Goal: Find specific page/section: Find specific page/section

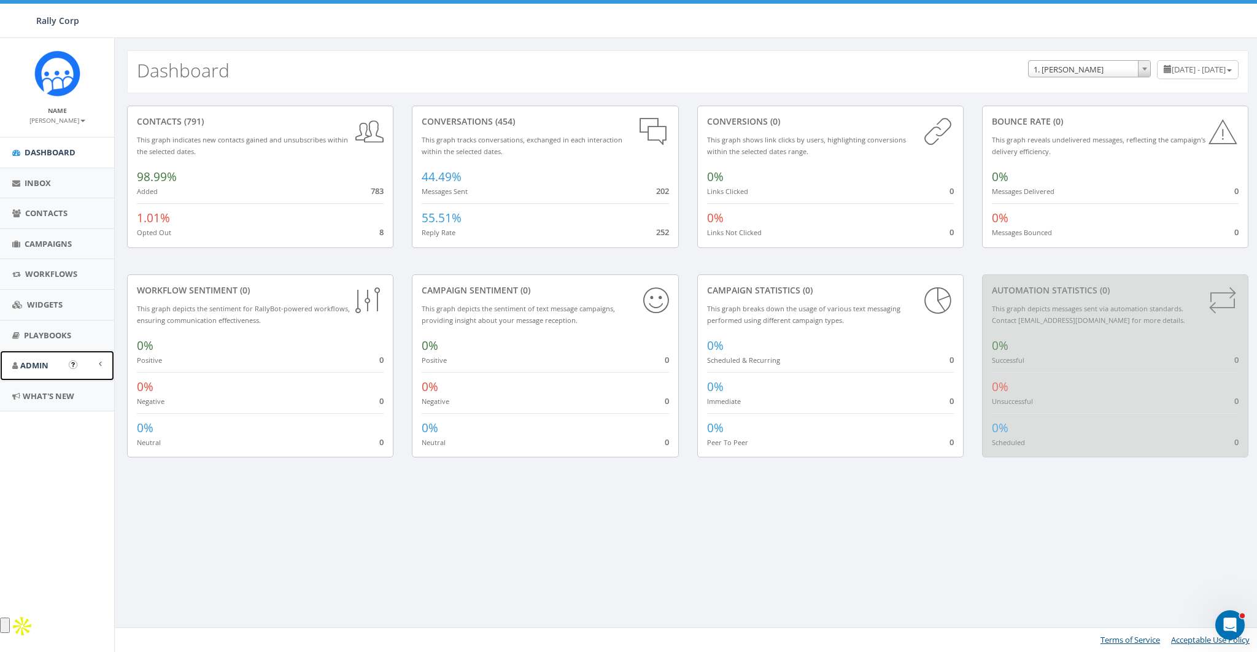
click at [34, 353] on link "Admin" at bounding box center [57, 366] width 114 height 30
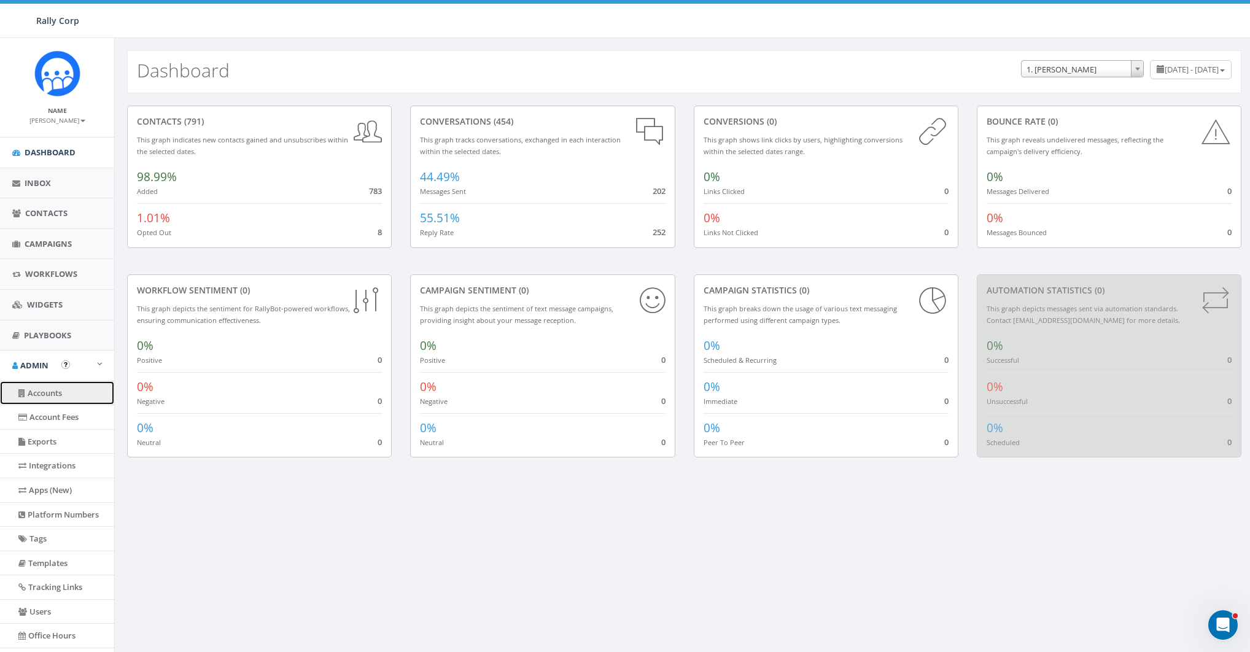
click at [39, 386] on link "Accounts" at bounding box center [57, 393] width 114 height 24
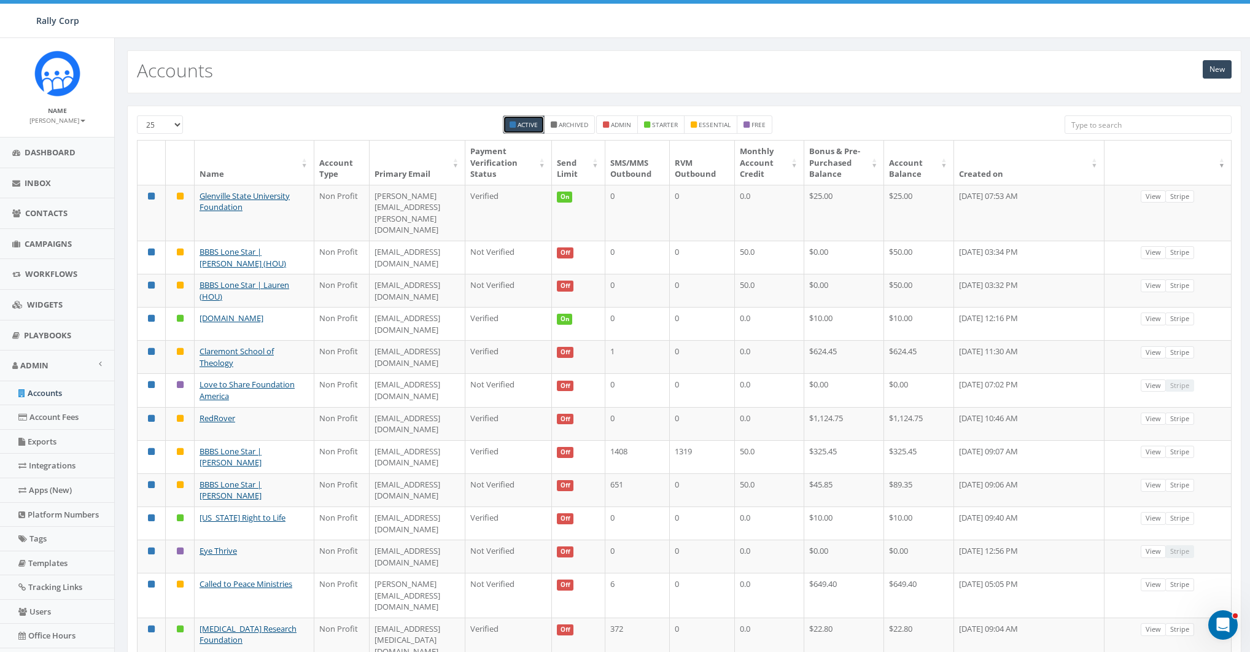
click at [1132, 121] on input "search" at bounding box center [1148, 124] width 167 height 18
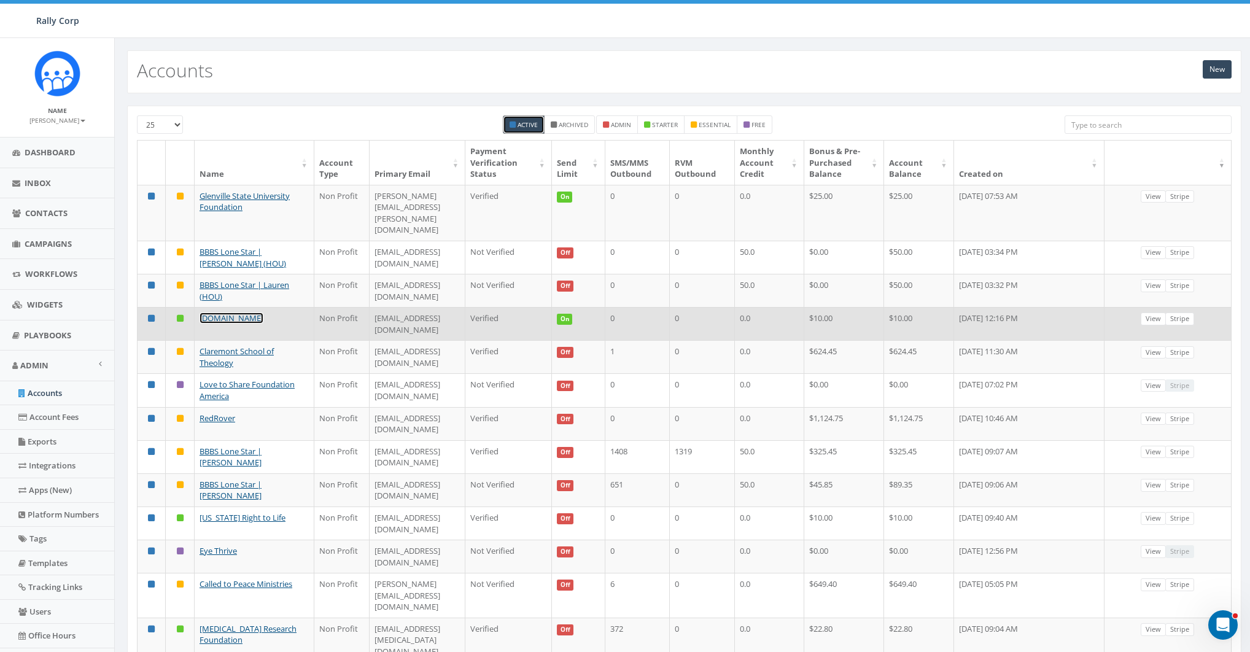
click at [210, 313] on link "[DOMAIN_NAME]" at bounding box center [232, 318] width 64 height 11
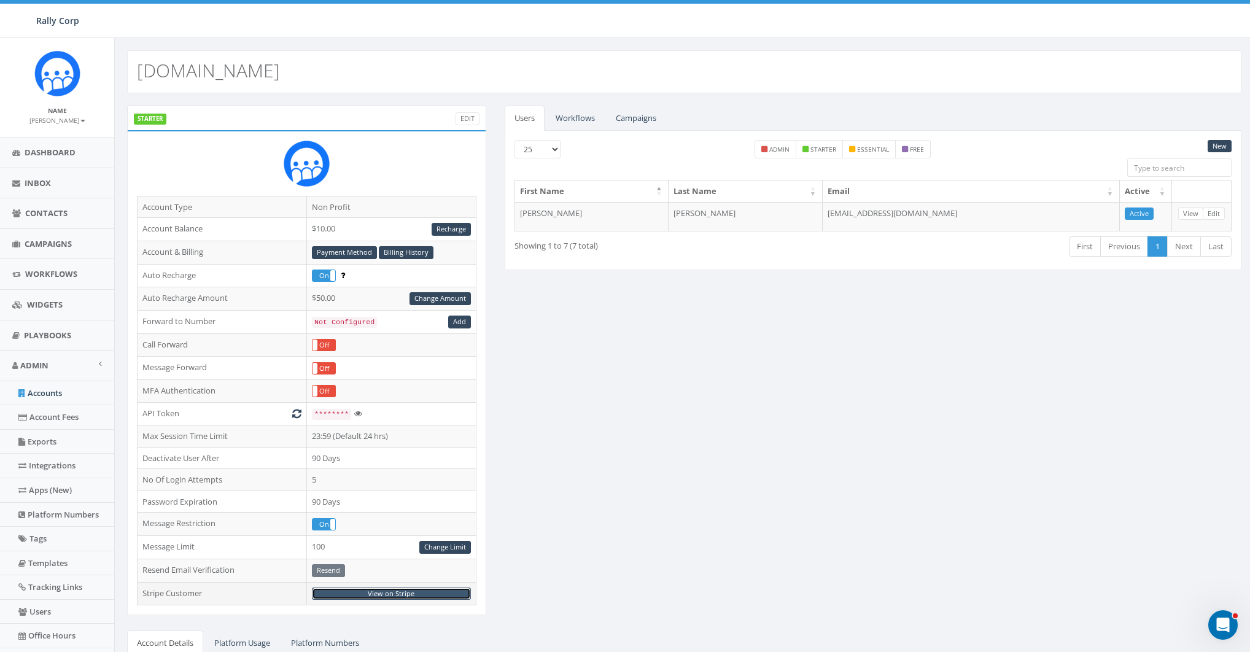
click at [398, 588] on link "View on Stripe" at bounding box center [391, 594] width 159 height 13
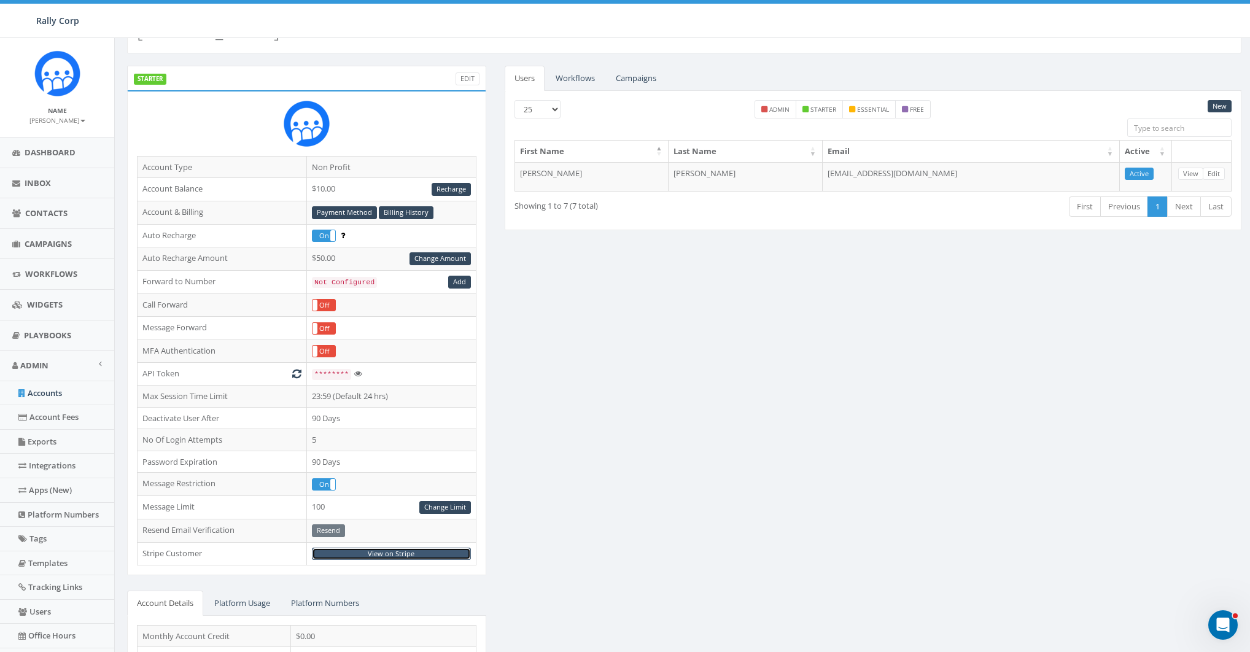
scroll to position [47, 0]
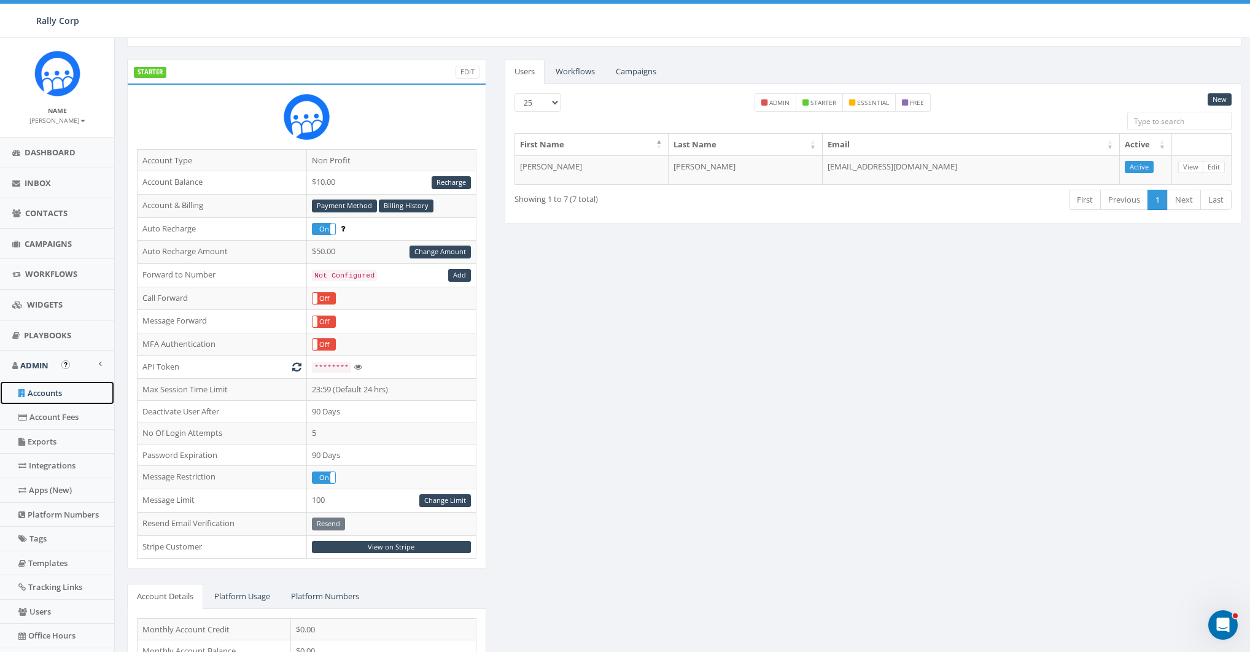
click at [43, 392] on link "Accounts" at bounding box center [57, 393] width 114 height 24
